Goal: Information Seeking & Learning: Learn about a topic

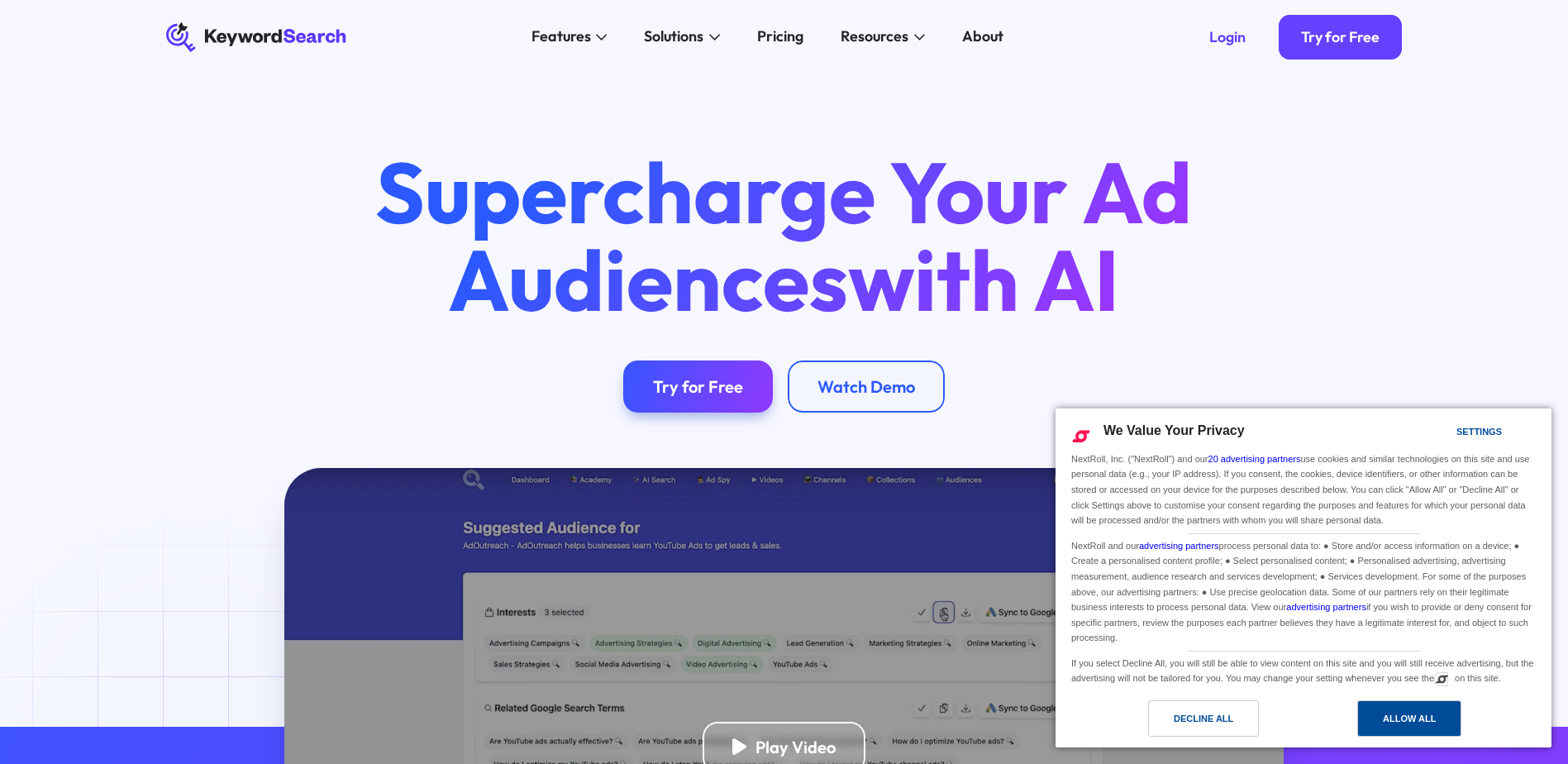
click at [1382, 708] on div "Allow All" at bounding box center [1409, 718] width 104 height 37
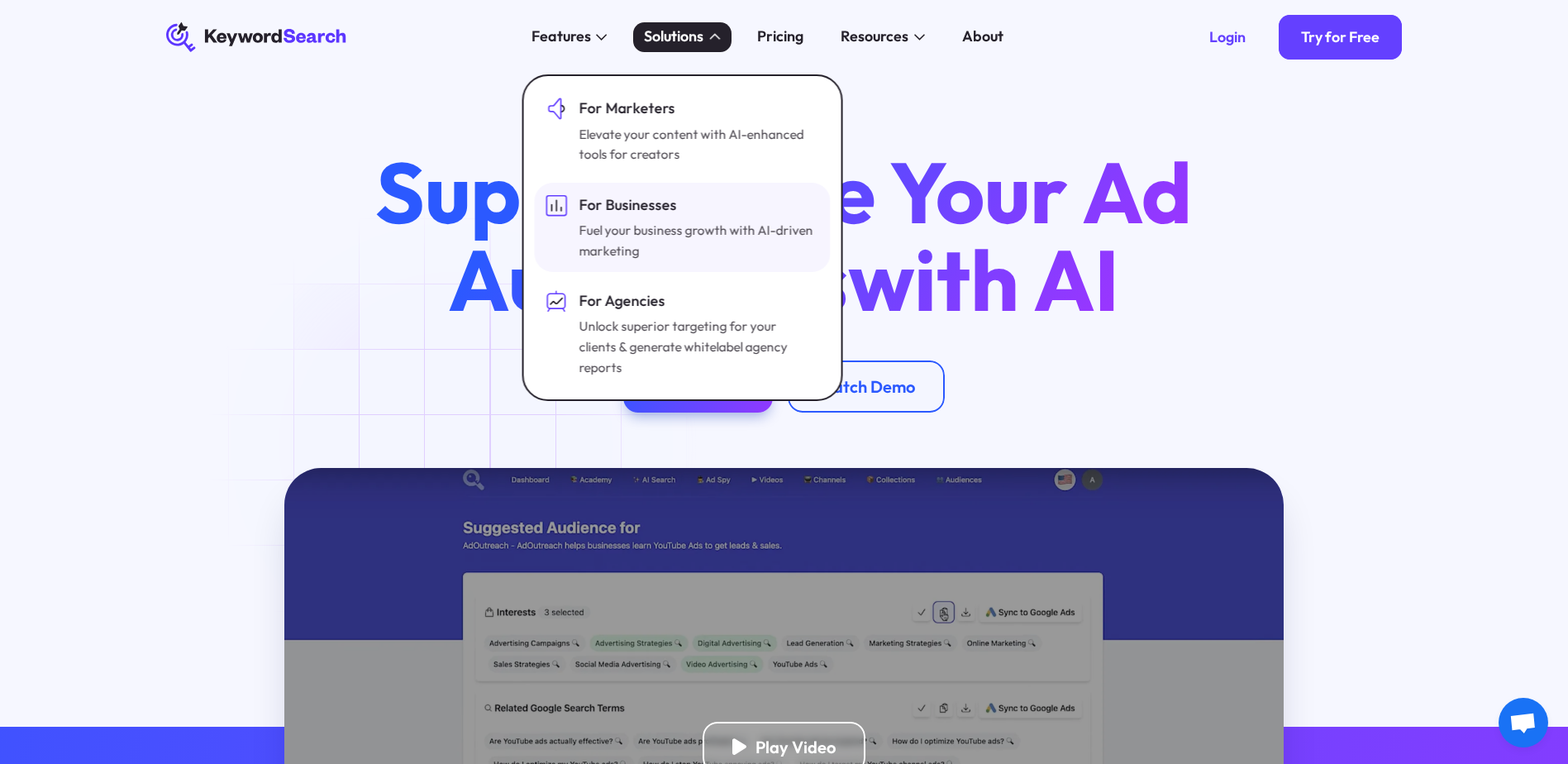
click at [654, 216] on div "For Businesses" at bounding box center [697, 205] width 237 height 22
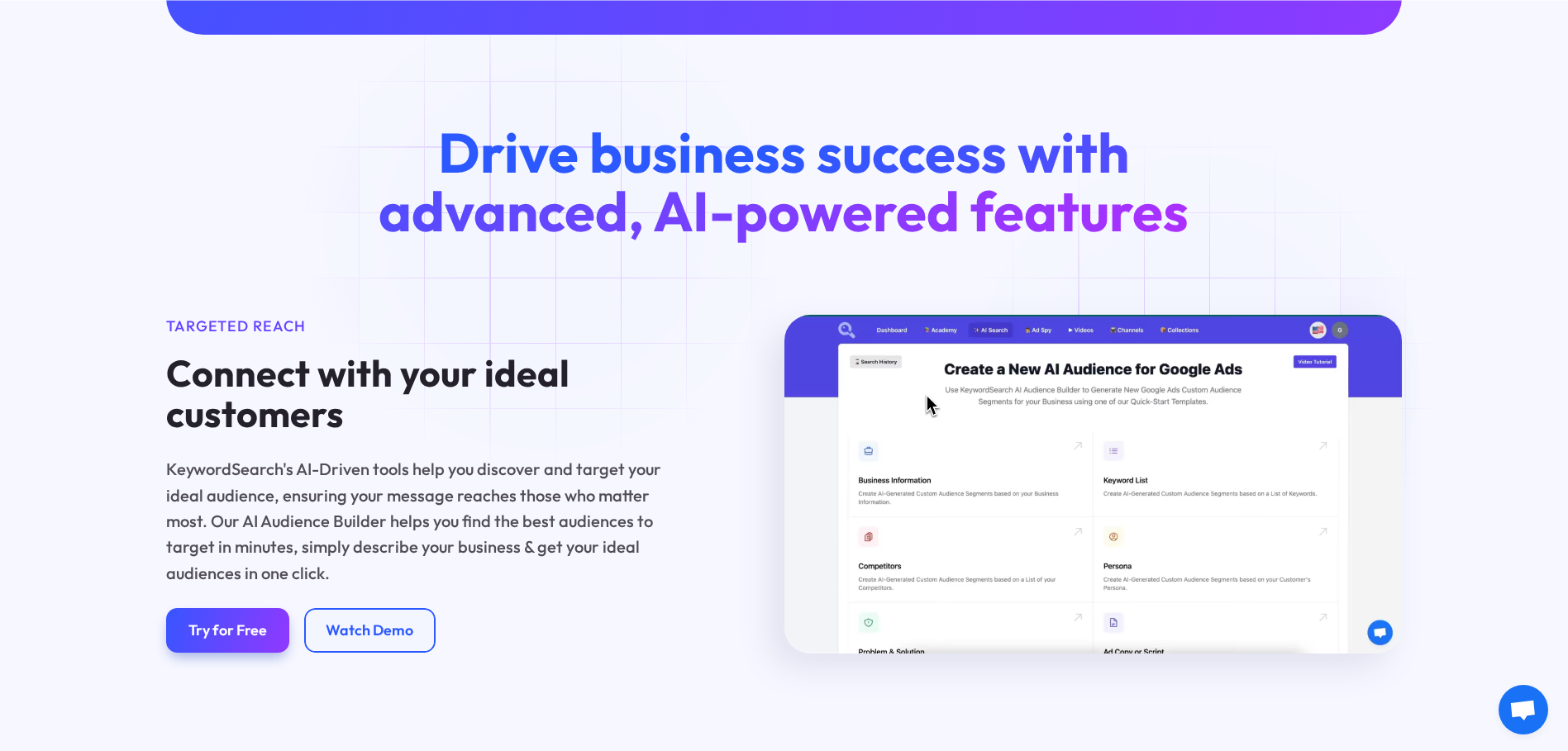
scroll to position [1074, 0]
